Goal: Register for event/course

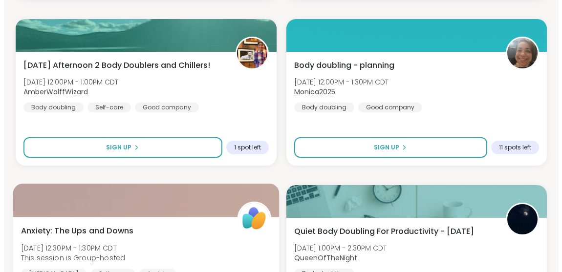
scroll to position [703, 0]
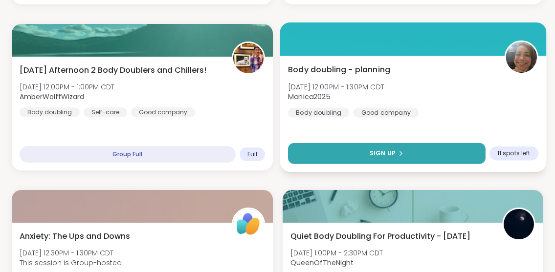
click at [416, 162] on button "Sign Up" at bounding box center [385, 153] width 197 height 21
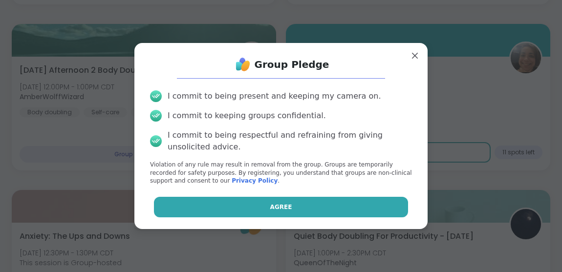
click at [307, 212] on button "Agree" at bounding box center [281, 207] width 255 height 21
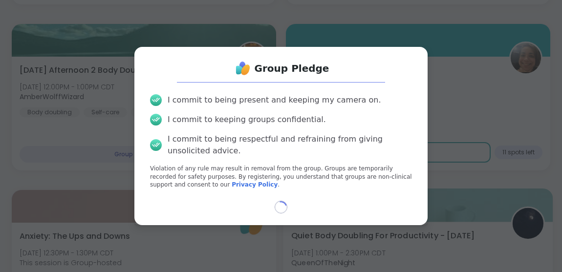
select select "**"
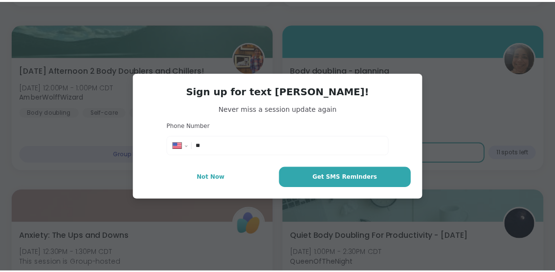
scroll to position [726, 0]
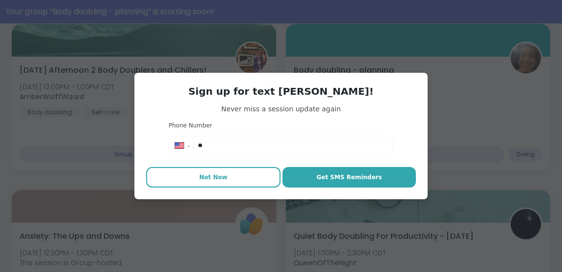
click at [231, 177] on button "Not Now" at bounding box center [213, 177] width 134 height 21
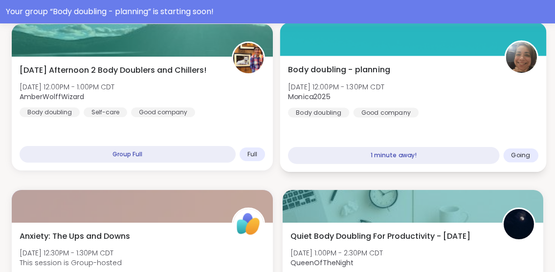
click at [412, 155] on div "1 minute away!" at bounding box center [392, 155] width 211 height 17
click at [421, 116] on div "Body doubling - planning [DATE] 12:00PM - 1:30PM CDT Monica2025 Body doubling G…" at bounding box center [412, 91] width 250 height 54
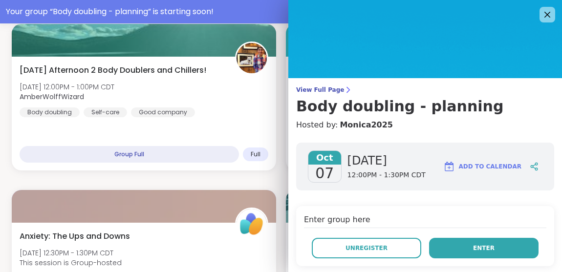
click at [445, 238] on button "Enter" at bounding box center [483, 248] width 109 height 21
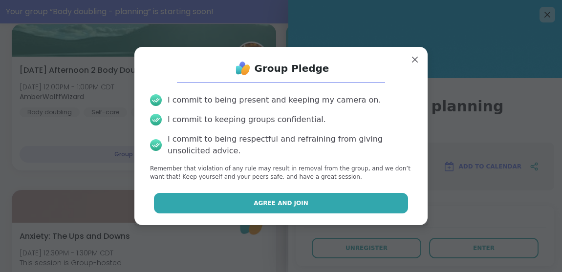
click at [382, 205] on button "Agree and Join" at bounding box center [281, 203] width 255 height 21
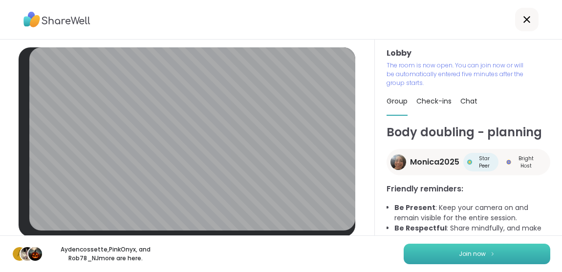
click at [432, 257] on button "Join now" at bounding box center [477, 254] width 147 height 21
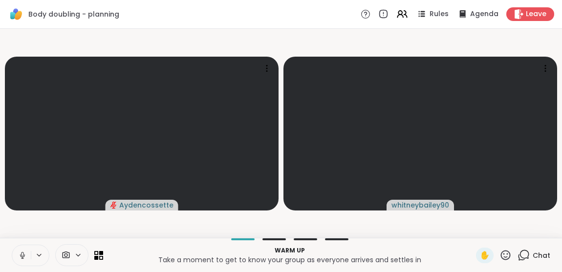
click at [40, 260] on div at bounding box center [31, 255] width 38 height 21
click at [39, 256] on icon at bounding box center [39, 255] width 4 height 2
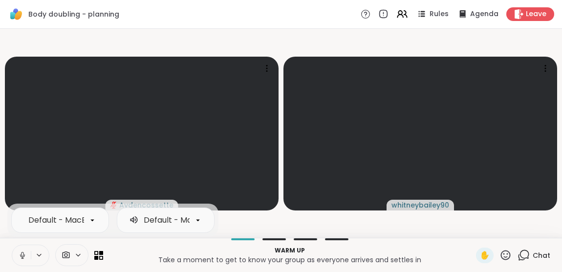
click at [24, 247] on button at bounding box center [21, 255] width 19 height 21
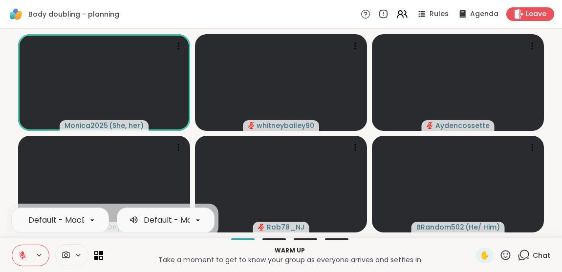
click at [23, 253] on icon at bounding box center [22, 253] width 3 height 4
click at [23, 249] on button at bounding box center [21, 255] width 19 height 21
click at [18, 250] on button at bounding box center [21, 255] width 19 height 21
click at [23, 253] on icon at bounding box center [22, 254] width 2 height 4
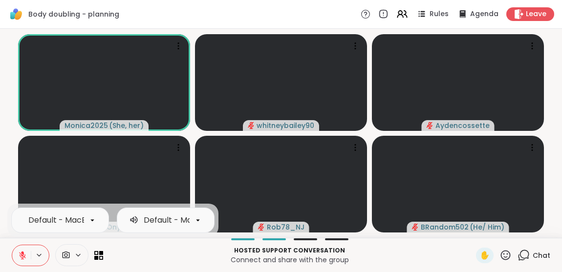
click at [23, 250] on button at bounding box center [21, 255] width 19 height 21
click at [19, 247] on button at bounding box center [21, 255] width 19 height 21
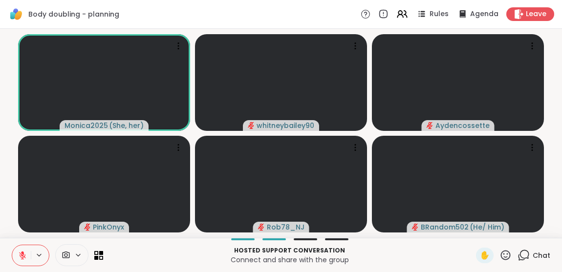
click at [533, 257] on span "Chat" at bounding box center [542, 256] width 18 height 10
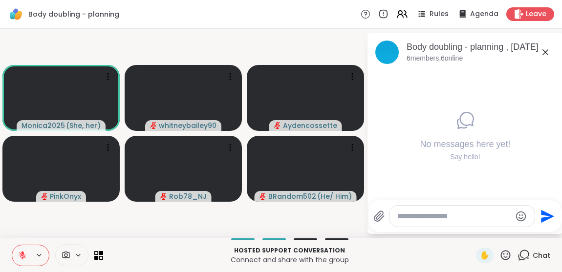
click at [460, 220] on textarea "Type your message" at bounding box center [454, 217] width 114 height 10
click at [548, 52] on icon at bounding box center [545, 52] width 12 height 12
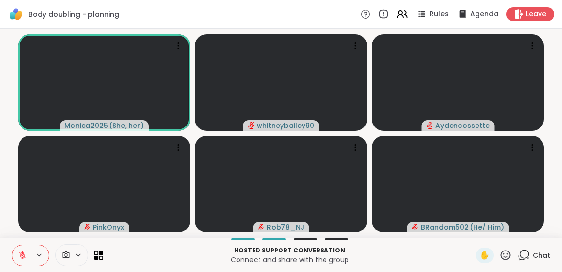
click at [517, 254] on icon at bounding box center [523, 255] width 12 height 12
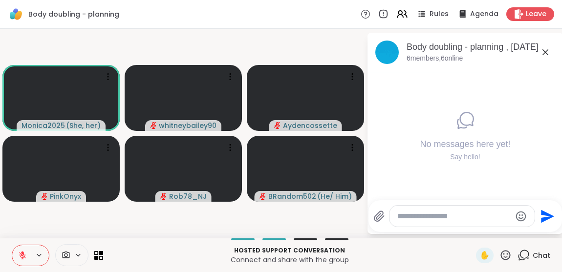
click at [498, 213] on textarea "Type your message" at bounding box center [454, 217] width 114 height 10
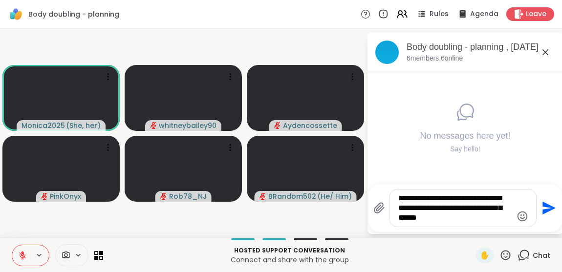
type textarea "**********"
